Goal: Task Accomplishment & Management: Manage account settings

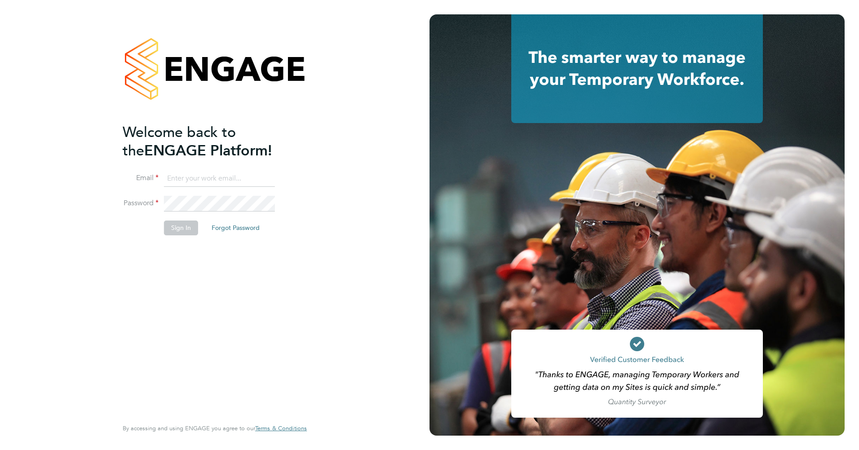
type input "[EMAIL_ADDRESS][PERSON_NAME][DOMAIN_NAME]"
click at [187, 224] on button "Sign In" at bounding box center [181, 228] width 34 height 14
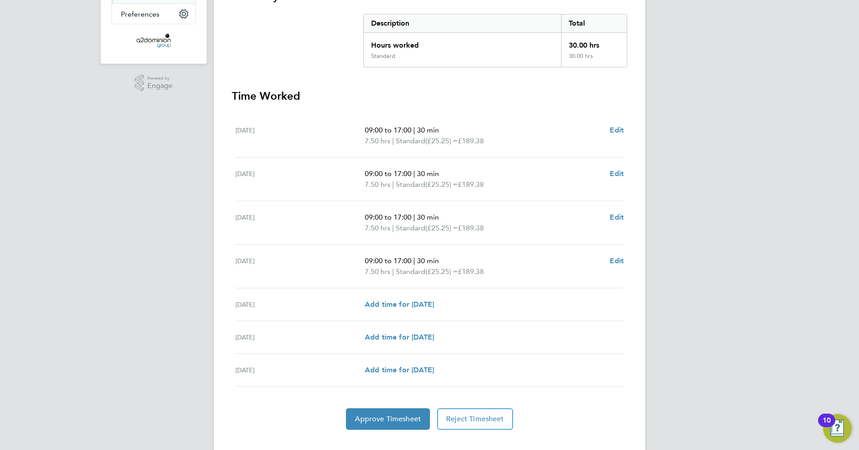
scroll to position [196, 0]
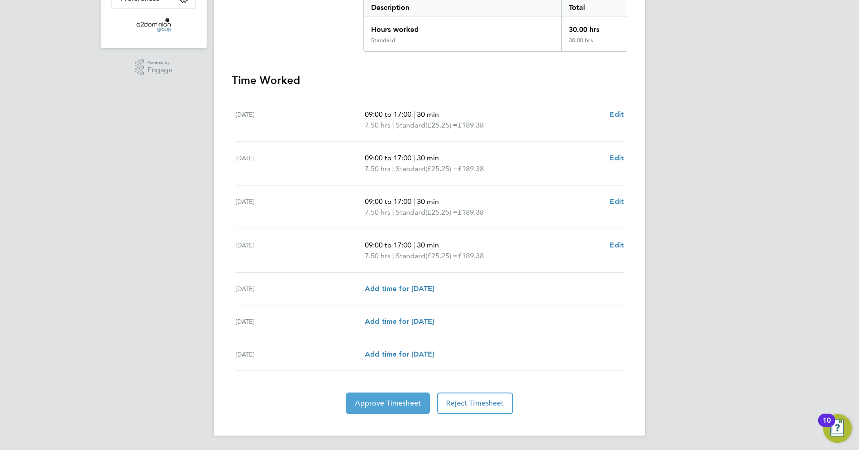
click at [383, 406] on span "Approve Timesheet" at bounding box center [388, 403] width 66 height 9
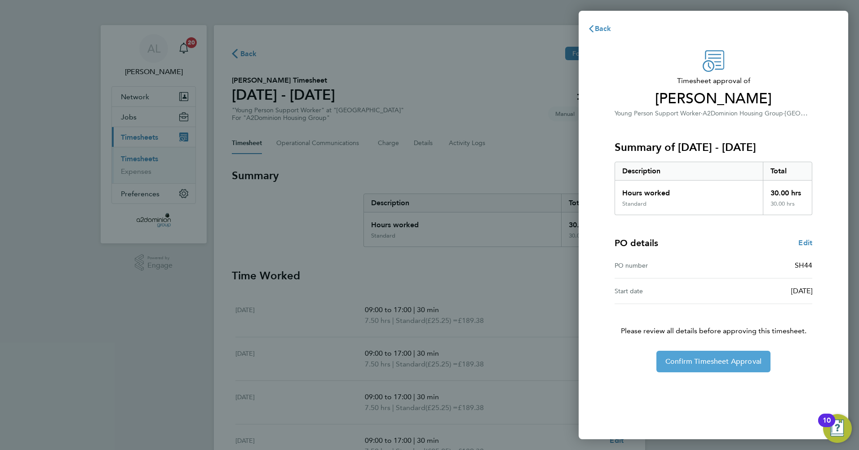
click at [722, 365] on span "Confirm Timesheet Approval" at bounding box center [714, 361] width 96 height 9
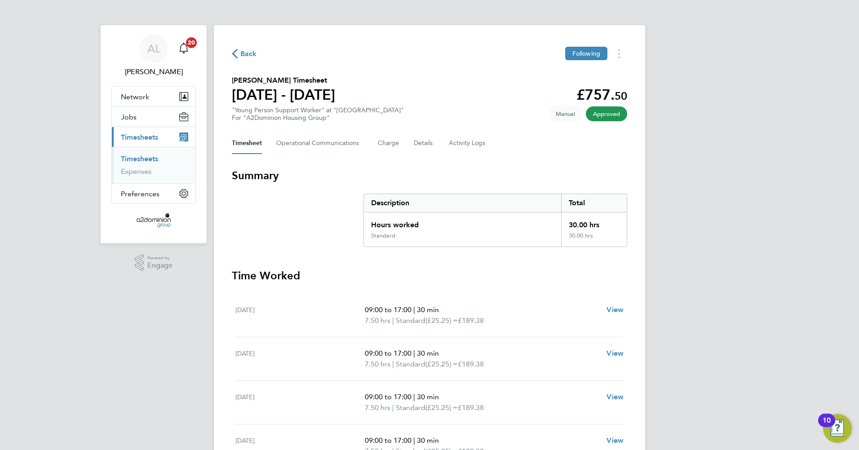
click at [538, 102] on section "Kimberley Barana's Timesheet 15 - 21 Sept 2025 £757. 50 "Young Person Support W…" at bounding box center [430, 98] width 396 height 47
